Goal: Information Seeking & Learning: Learn about a topic

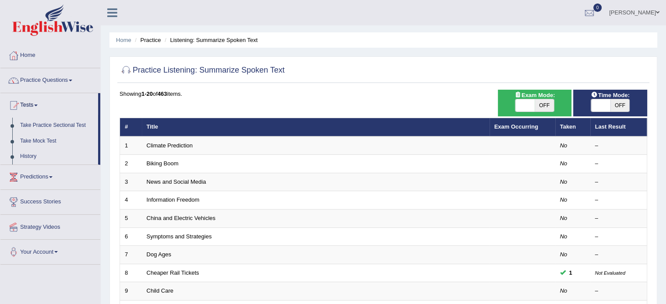
click at [525, 101] on span at bounding box center [524, 105] width 19 height 12
checkbox input "true"
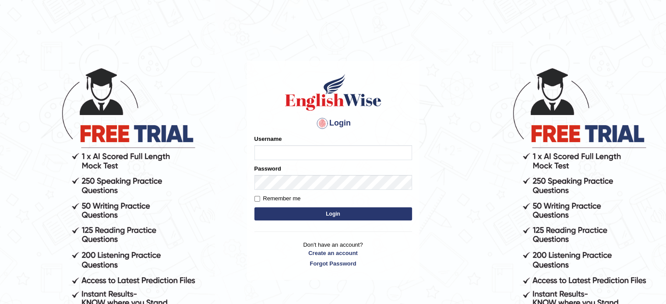
type input "karengonzalez"
click at [365, 213] on button "Login" at bounding box center [333, 214] width 158 height 13
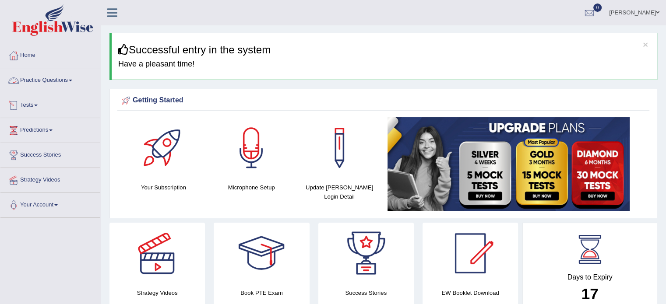
click at [39, 84] on link "Practice Questions" at bounding box center [50, 79] width 100 height 22
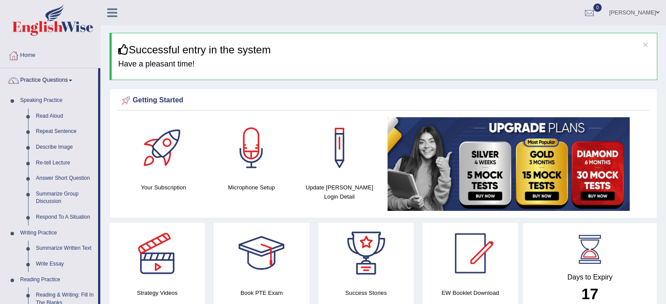
drag, startPoint x: 99, startPoint y: 218, endPoint x: 99, endPoint y: 296, distance: 77.5
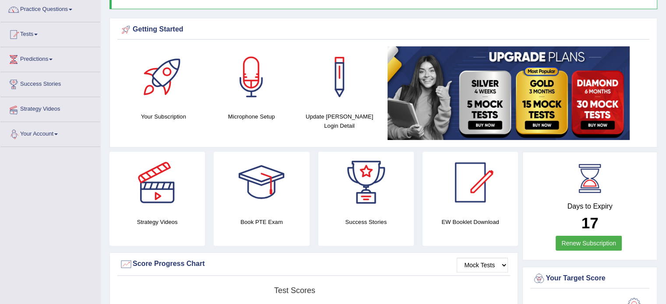
scroll to position [70, 0]
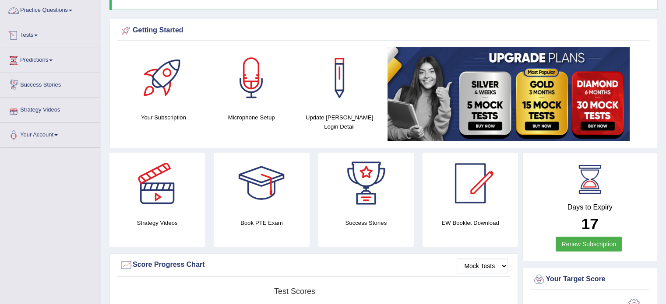
click at [46, 14] on link "Practice Questions" at bounding box center [50, 9] width 100 height 22
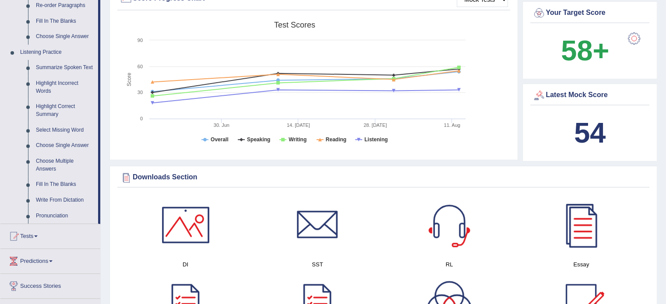
scroll to position [338, 0]
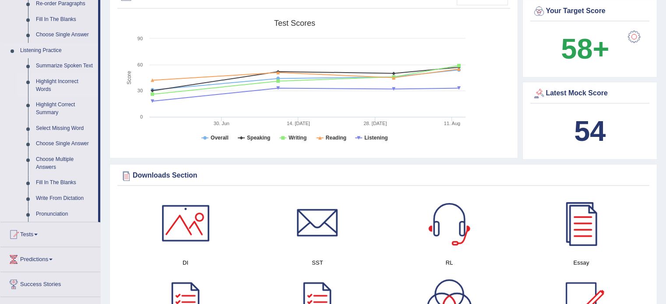
click at [64, 84] on link "Highlight Incorrect Words" at bounding box center [65, 85] width 66 height 23
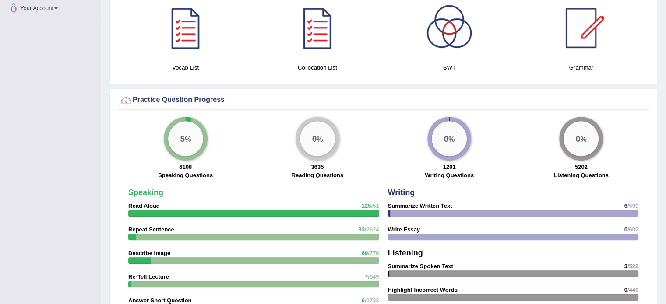
scroll to position [550, 0]
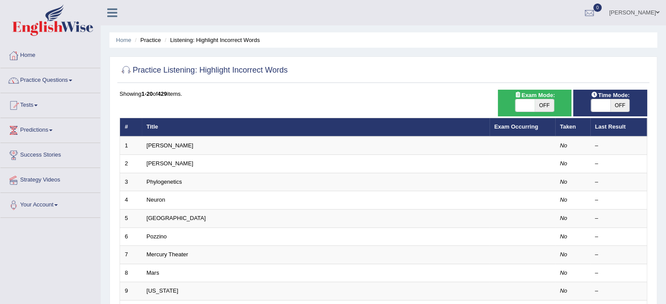
click at [524, 104] on span at bounding box center [524, 105] width 19 height 12
checkbox input "true"
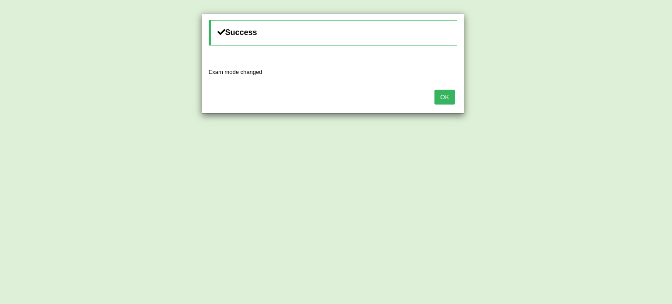
click at [443, 96] on button "OK" at bounding box center [445, 97] width 20 height 15
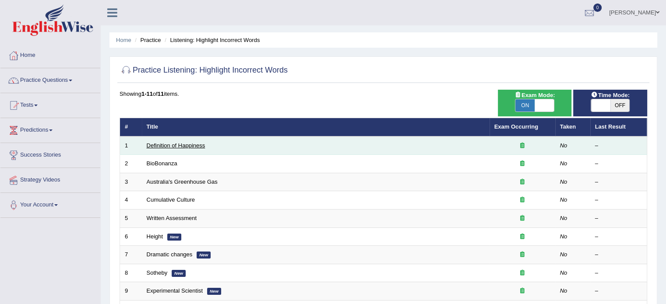
click at [184, 145] on link "Definition of Happiness" at bounding box center [176, 145] width 59 height 7
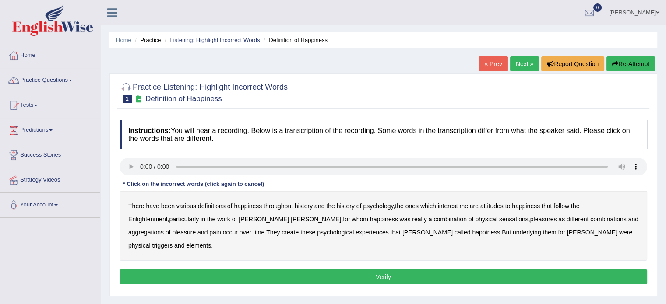
click at [385, 203] on b "psychology" at bounding box center [378, 206] width 30 height 7
click at [501, 205] on b "attitudes" at bounding box center [491, 206] width 23 height 7
click at [499, 217] on b "sensations" at bounding box center [513, 219] width 29 height 7
click at [211, 242] on b "elements" at bounding box center [198, 245] width 25 height 7
click at [526, 270] on button "Verify" at bounding box center [384, 277] width 528 height 15
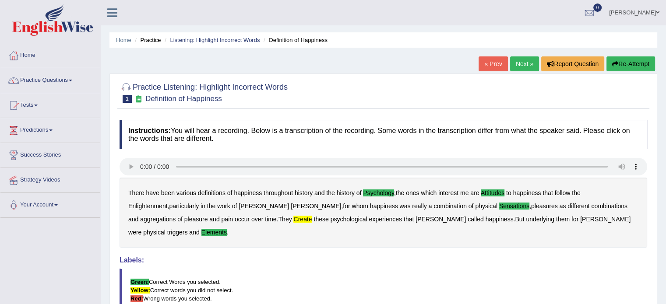
click at [522, 57] on link "Next »" at bounding box center [524, 63] width 29 height 15
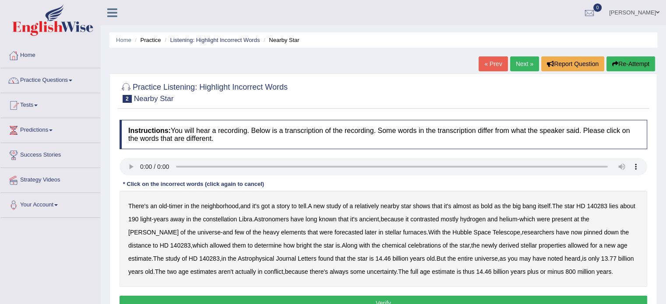
click at [379, 218] on b "ancient" at bounding box center [369, 219] width 20 height 7
click at [408, 242] on b "celebrations" at bounding box center [424, 245] width 33 height 7
click at [532, 303] on button "Verify" at bounding box center [384, 303] width 528 height 15
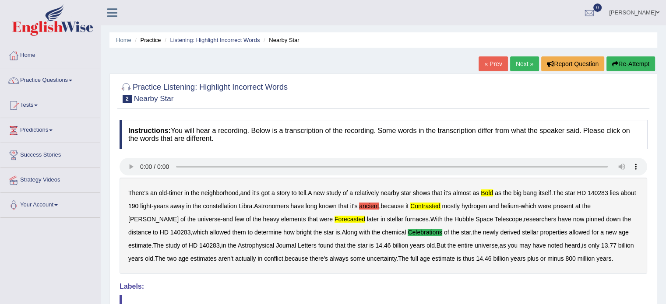
scroll to position [37, 0]
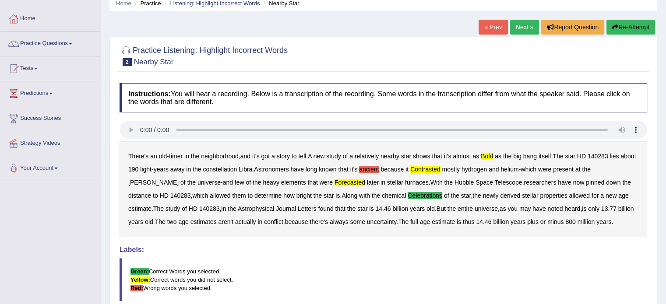
click at [520, 25] on link "Next »" at bounding box center [524, 27] width 29 height 15
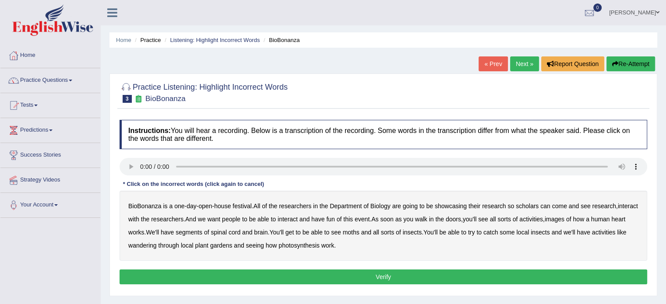
click at [525, 208] on b "scholars" at bounding box center [527, 206] width 23 height 7
click at [564, 217] on b "images" at bounding box center [555, 219] width 20 height 7
click at [359, 234] on b "moths" at bounding box center [351, 232] width 17 height 7
click at [200, 277] on button "Verify" at bounding box center [384, 277] width 528 height 15
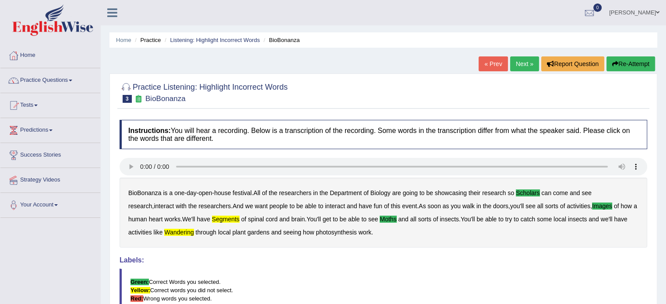
click at [520, 66] on link "Next »" at bounding box center [524, 63] width 29 height 15
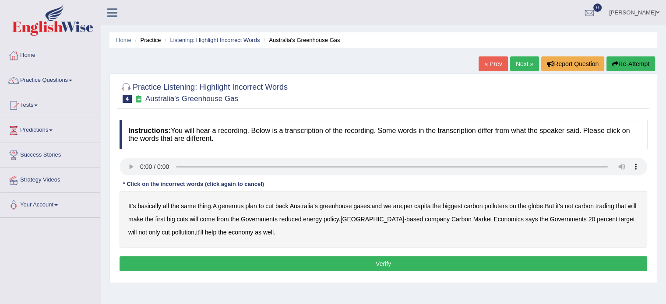
click at [233, 201] on div "It's basically all the same thing . A generous plan to cut back Australia's gre…" at bounding box center [384, 219] width 528 height 57
click at [237, 206] on b "generous" at bounding box center [230, 206] width 25 height 7
click at [541, 204] on b "globe" at bounding box center [535, 206] width 15 height 7
click at [269, 218] on b "Governments" at bounding box center [259, 219] width 37 height 7
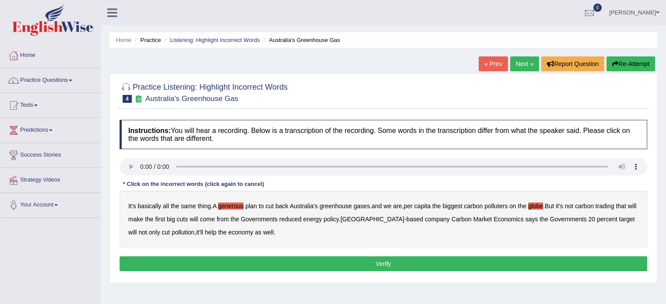
click at [406, 217] on b "based" at bounding box center [414, 219] width 17 height 7
click at [377, 268] on button "Verify" at bounding box center [384, 264] width 528 height 15
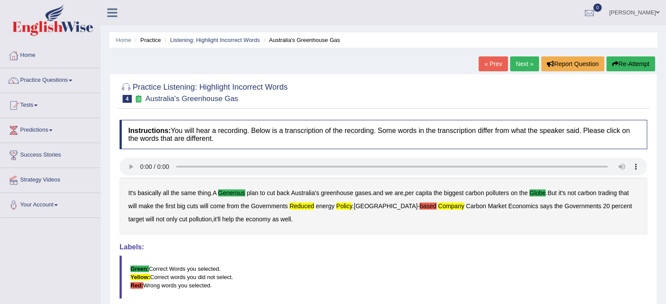
click at [520, 63] on link "Next »" at bounding box center [524, 63] width 29 height 15
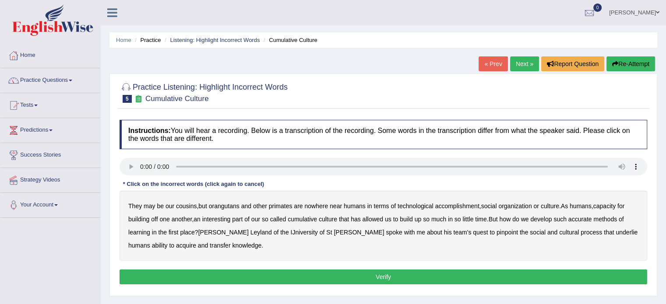
click at [585, 218] on b "accurate" at bounding box center [580, 219] width 24 height 7
click at [465, 204] on b "accomplishment" at bounding box center [457, 206] width 44 height 7
click at [223, 220] on b "interesting" at bounding box center [216, 219] width 28 height 7
click at [227, 268] on div "Instructions: You will hear a recording. Below is a transcription of the record…" at bounding box center [383, 204] width 532 height 176
click at [227, 275] on button "Verify" at bounding box center [384, 277] width 528 height 15
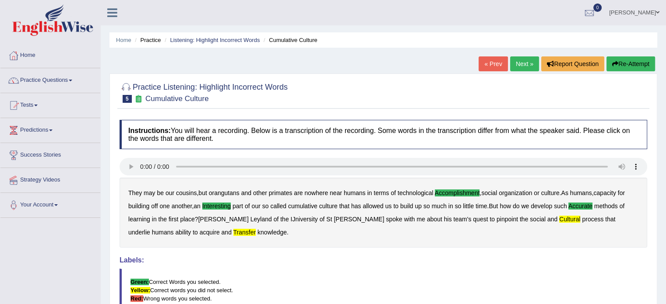
click at [517, 66] on link "Next »" at bounding box center [524, 63] width 29 height 15
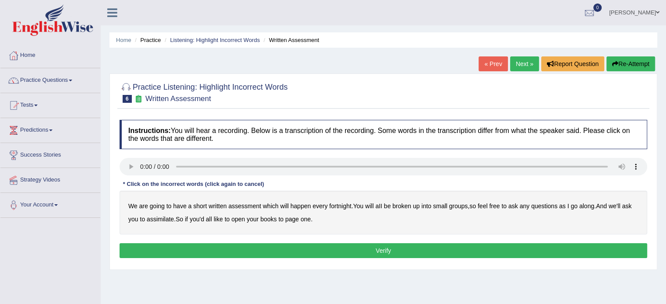
click at [217, 207] on b "written" at bounding box center [217, 206] width 18 height 7
click at [158, 222] on b "assimilate" at bounding box center [160, 219] width 27 height 7
click at [221, 219] on b "like" at bounding box center [218, 219] width 9 height 7
click at [299, 250] on button "Verify" at bounding box center [384, 250] width 528 height 15
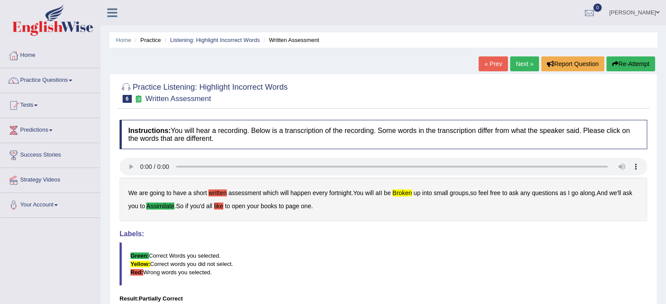
click at [528, 62] on link "Next »" at bounding box center [524, 63] width 29 height 15
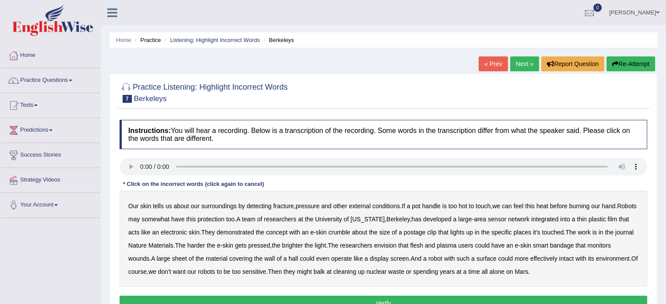
click at [131, 154] on div "Instructions: You will hear a recording. Below is a transcription of the record…" at bounding box center [383, 217] width 532 height 202
click at [285, 206] on b "fracture" at bounding box center [283, 206] width 21 height 7
click at [350, 231] on b "crumble" at bounding box center [339, 232] width 22 height 7
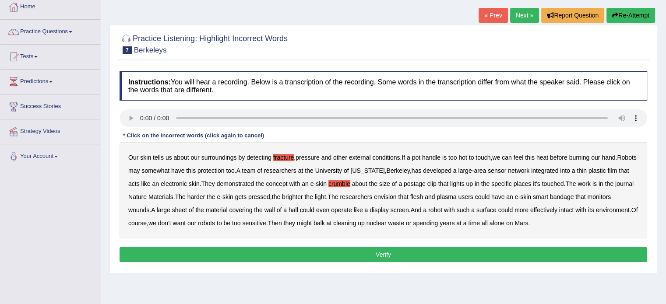
scroll to position [54, 0]
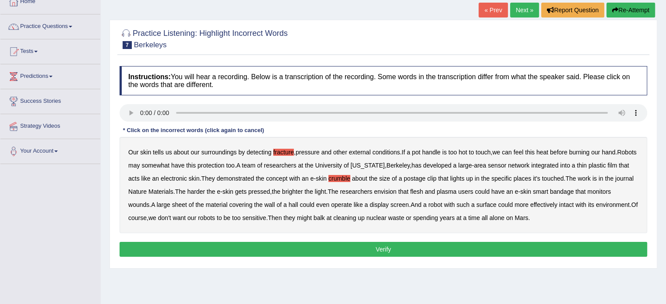
click at [336, 243] on button "Verify" at bounding box center [384, 249] width 528 height 15
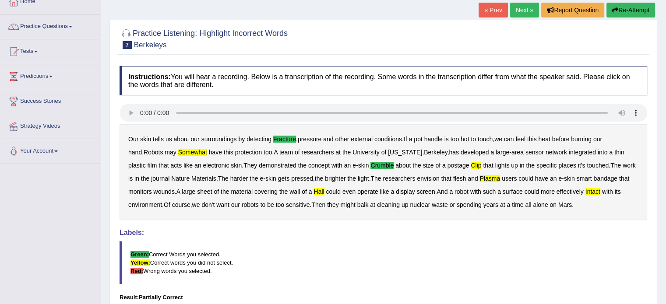
click at [336, 243] on blockquote "Green: Correct Words you selected. Yellow: Correct words you did not select. Re…" at bounding box center [384, 262] width 528 height 43
click at [519, 15] on link "Next »" at bounding box center [524, 10] width 29 height 15
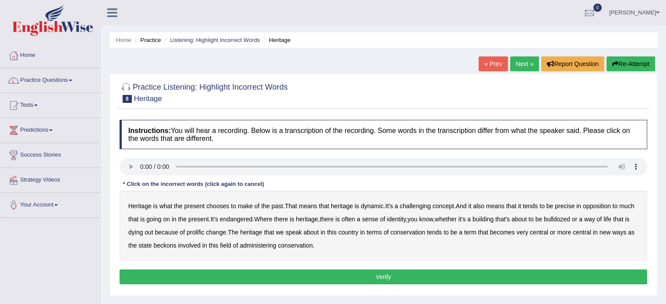
click at [416, 203] on b "challenging" at bounding box center [415, 206] width 31 height 7
click at [538, 203] on b "tends" at bounding box center [530, 206] width 15 height 7
click at [537, 204] on b "tends" at bounding box center [530, 206] width 15 height 7
click at [566, 204] on b "precise" at bounding box center [565, 206] width 20 height 7
click at [405, 221] on b "identity" at bounding box center [396, 219] width 19 height 7
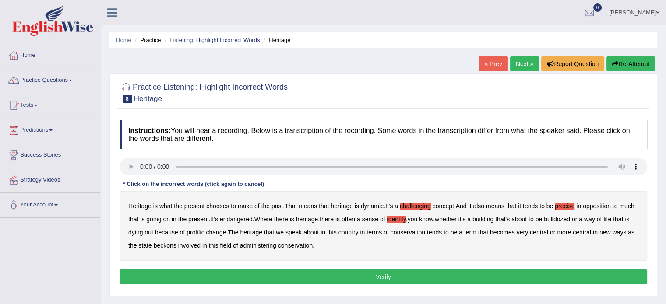
click at [204, 231] on b "prolific" at bounding box center [196, 232] width 18 height 7
click at [239, 270] on button "Verify" at bounding box center [384, 277] width 528 height 15
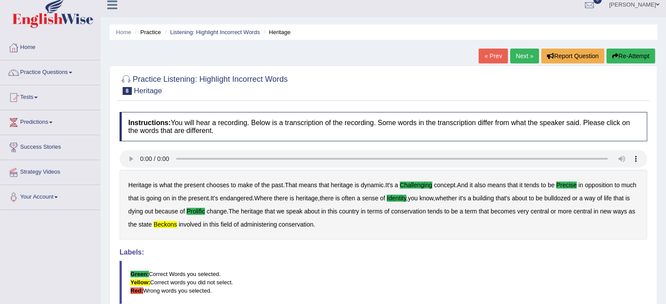
scroll to position [9, 0]
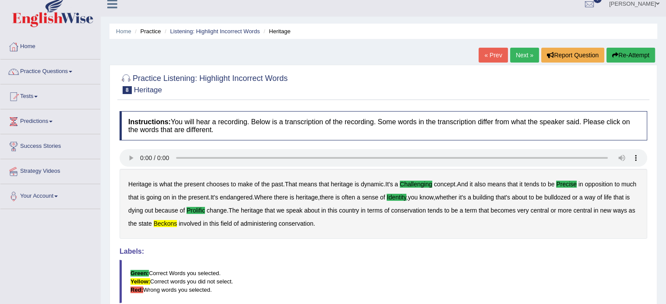
click at [521, 54] on link "Next »" at bounding box center [524, 55] width 29 height 15
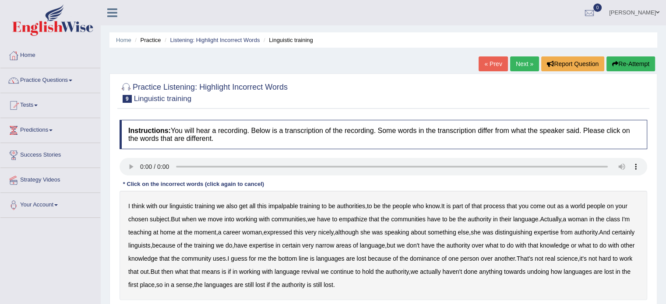
click at [292, 204] on b "impalpable" at bounding box center [283, 206] width 30 height 7
click at [360, 216] on b "empathize" at bounding box center [353, 219] width 28 height 7
click at [226, 257] on b "uses" at bounding box center [219, 258] width 13 height 7
click at [583, 261] on div "I think with our linguistic training we also get all this impalpable training t…" at bounding box center [384, 245] width 528 height 109
click at [555, 257] on b "real" at bounding box center [550, 258] width 10 height 7
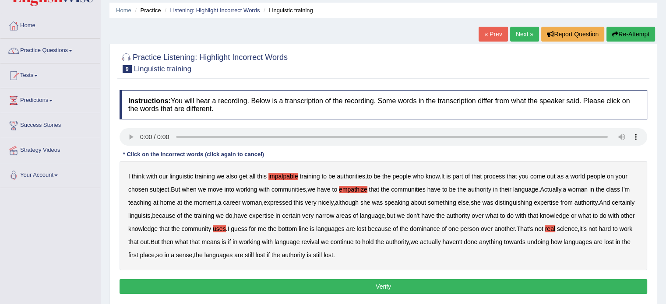
scroll to position [69, 0]
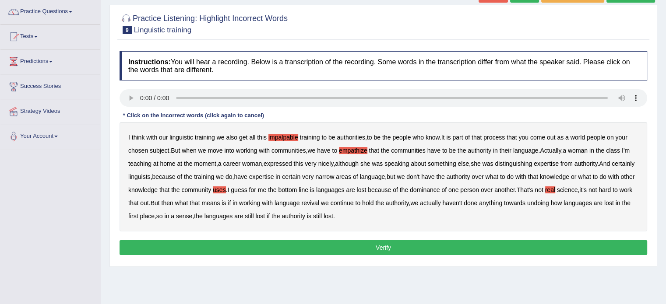
click at [485, 241] on button "Verify" at bounding box center [384, 247] width 528 height 15
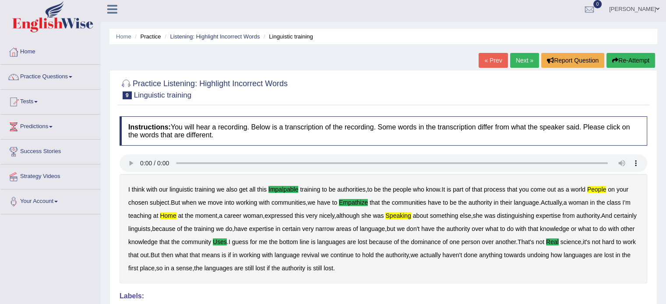
scroll to position [0, 0]
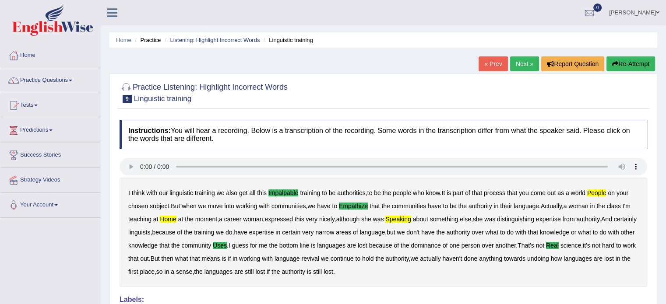
click at [523, 67] on link "Next »" at bounding box center [524, 63] width 29 height 15
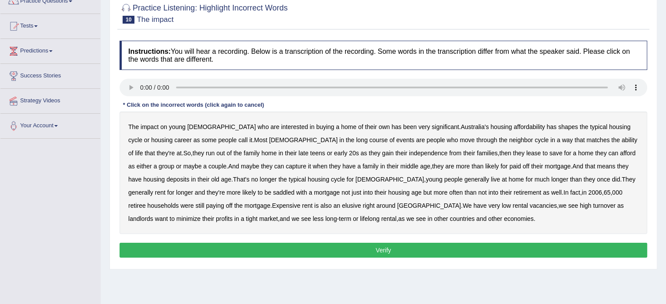
scroll to position [80, 0]
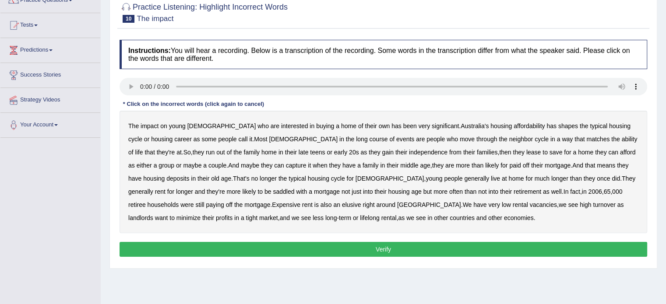
click at [546, 123] on b "has" at bounding box center [551, 126] width 10 height 7
click at [622, 141] on b "ability" at bounding box center [630, 139] width 16 height 7
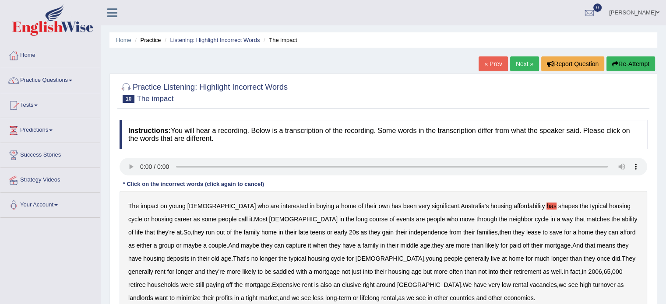
click at [625, 14] on link "Karen Gonzalez" at bounding box center [633, 11] width 63 height 23
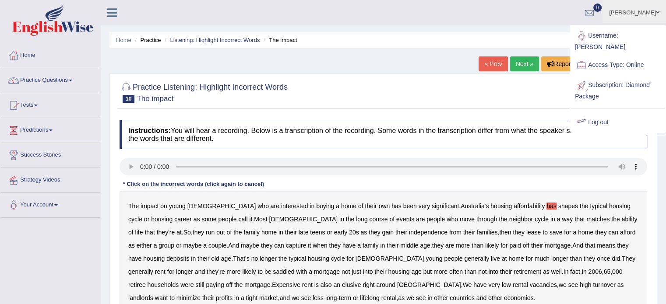
click at [595, 121] on link "Log out" at bounding box center [617, 123] width 95 height 20
